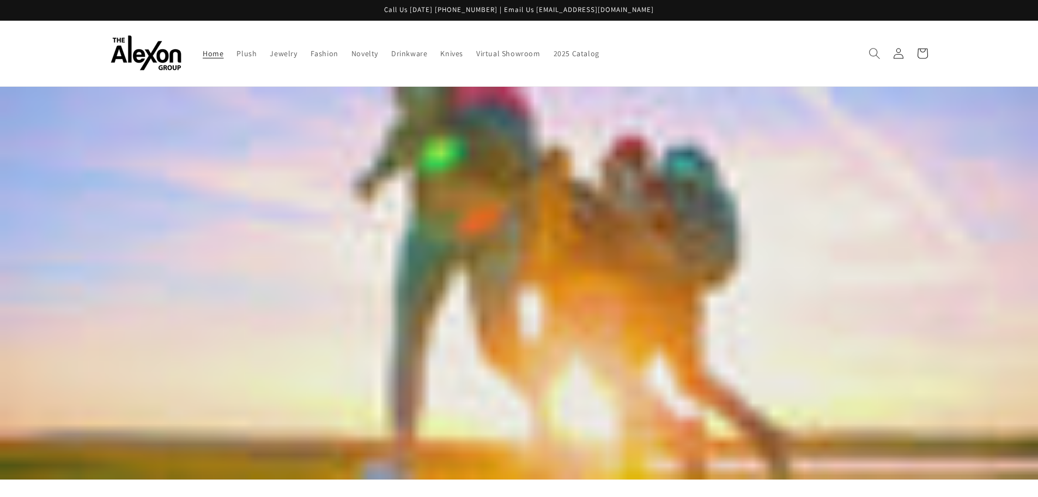
click at [877, 45] on span "Search" at bounding box center [875, 53] width 24 height 24
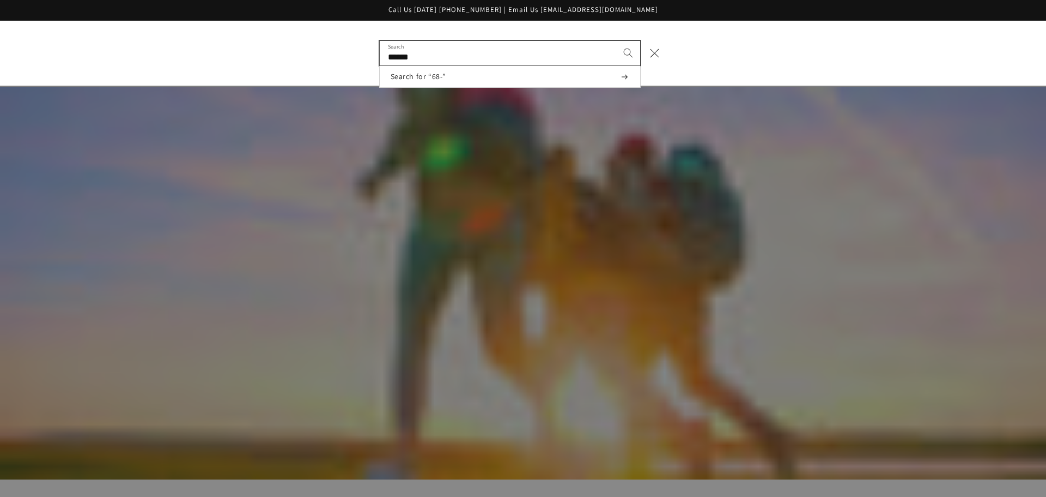
type input "******"
click at [616, 41] on button "Search" at bounding box center [628, 53] width 24 height 24
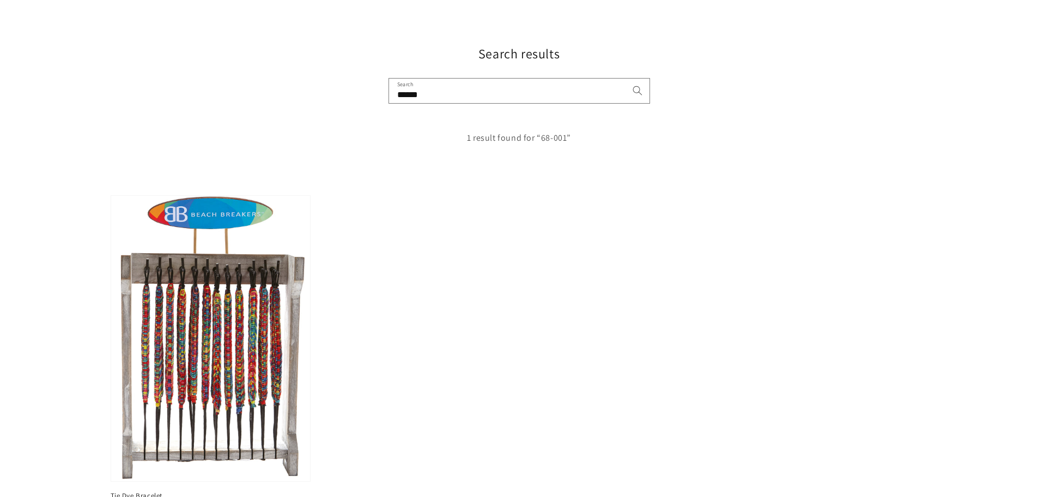
scroll to position [164, 0]
